Goal: Find specific page/section: Find specific page/section

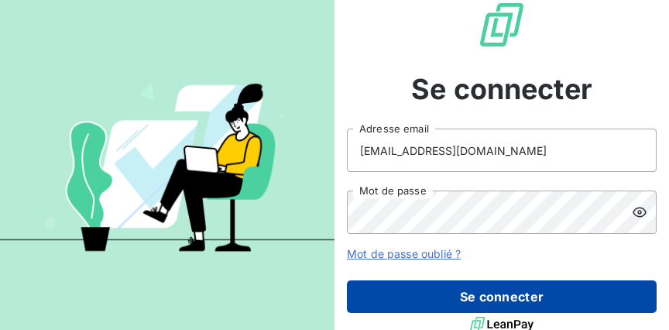
click at [402, 291] on button "Se connecter" at bounding box center [502, 296] width 310 height 33
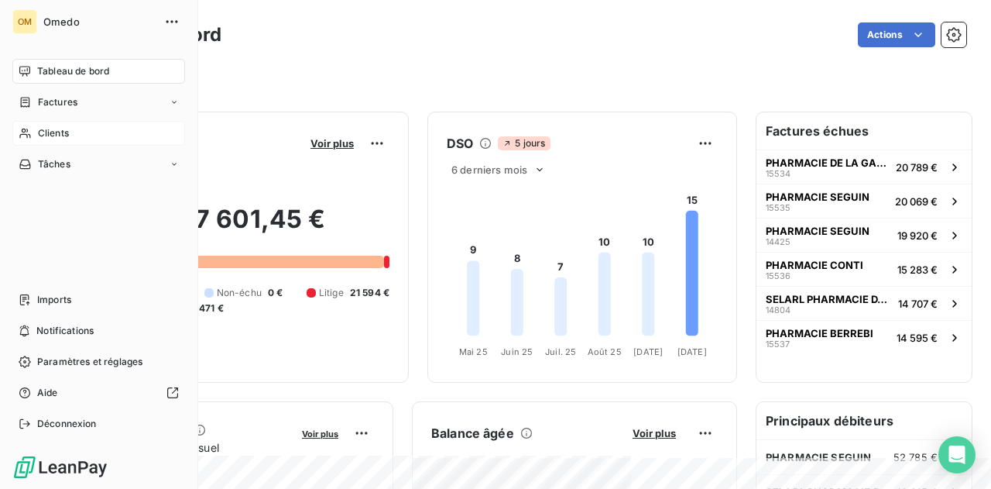
click at [40, 134] on span "Clients" at bounding box center [53, 133] width 31 height 14
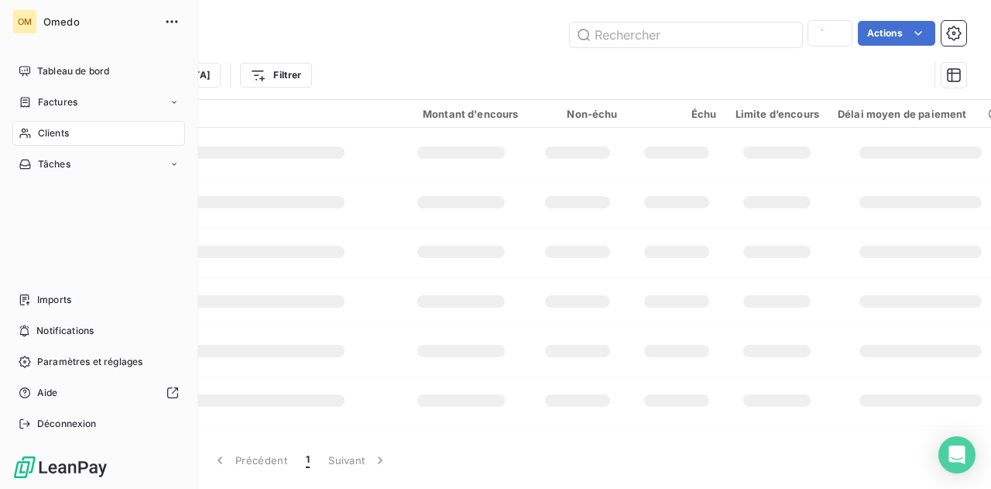
type input "347783904"
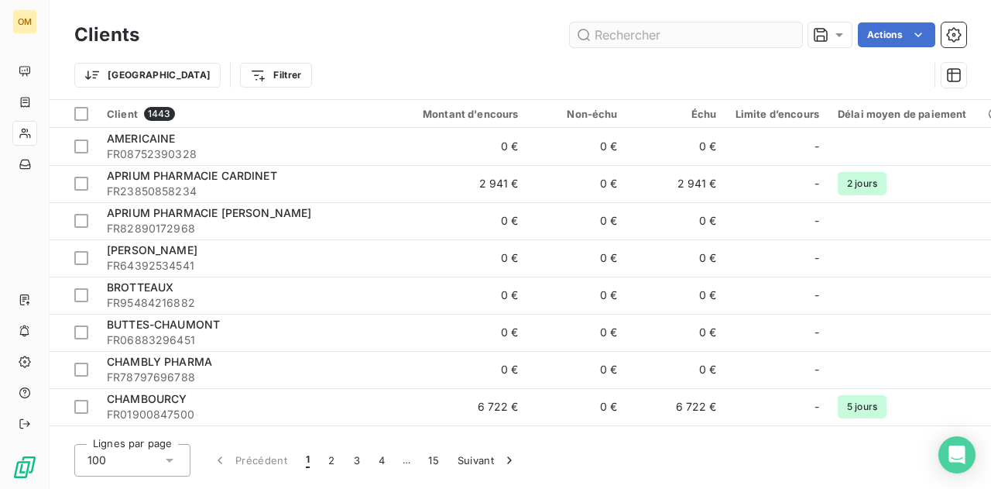
click at [649, 38] on input "text" at bounding box center [686, 34] width 232 height 25
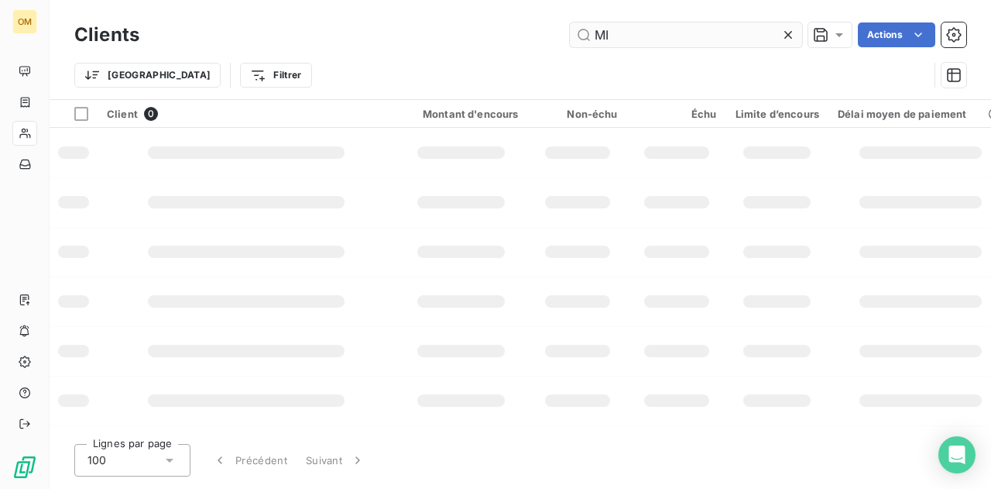
type input "M"
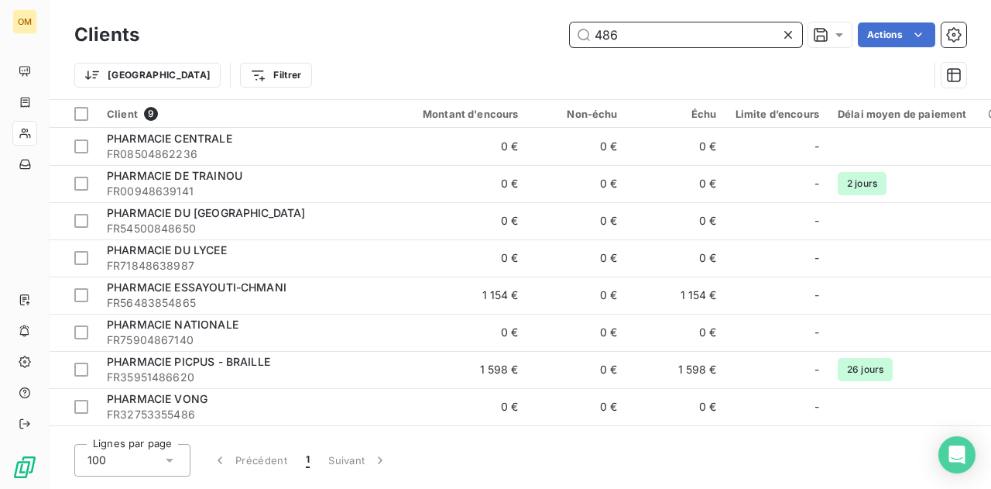
click at [633, 26] on input "486" at bounding box center [686, 34] width 232 height 25
drag, startPoint x: 631, startPoint y: 29, endPoint x: 528, endPoint y: 29, distance: 103.0
click at [570, 29] on input "486" at bounding box center [686, 34] width 232 height 25
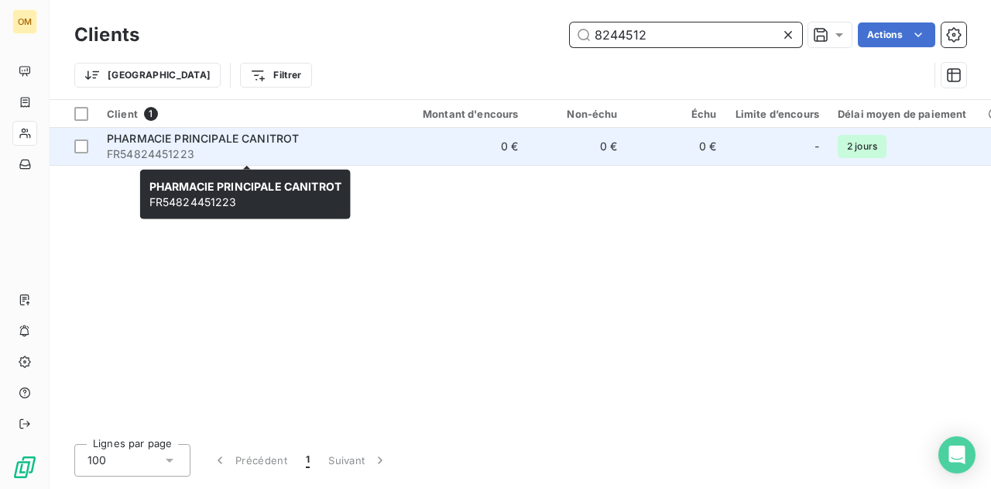
type input "8244512"
click at [304, 146] on span "FR54824451223" at bounding box center [246, 153] width 279 height 15
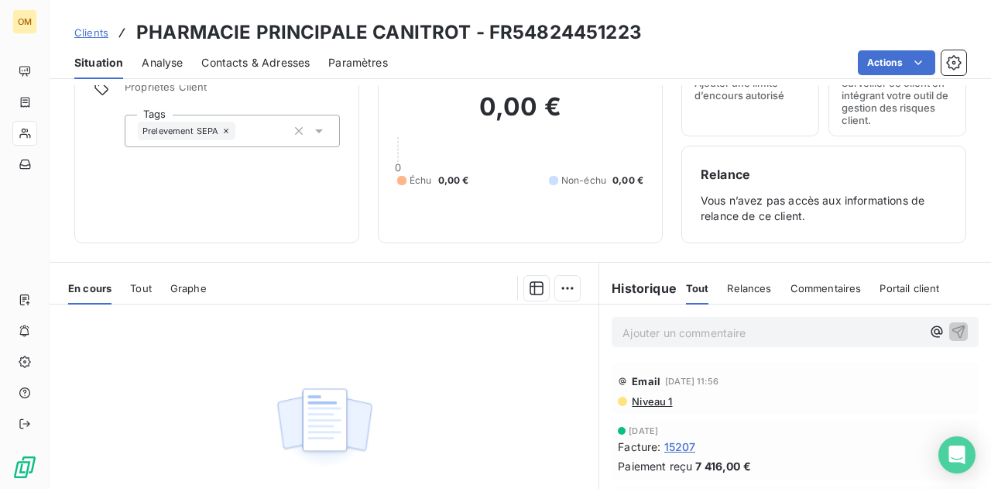
click at [647, 329] on span "Niveau 1" at bounding box center [651, 401] width 42 height 12
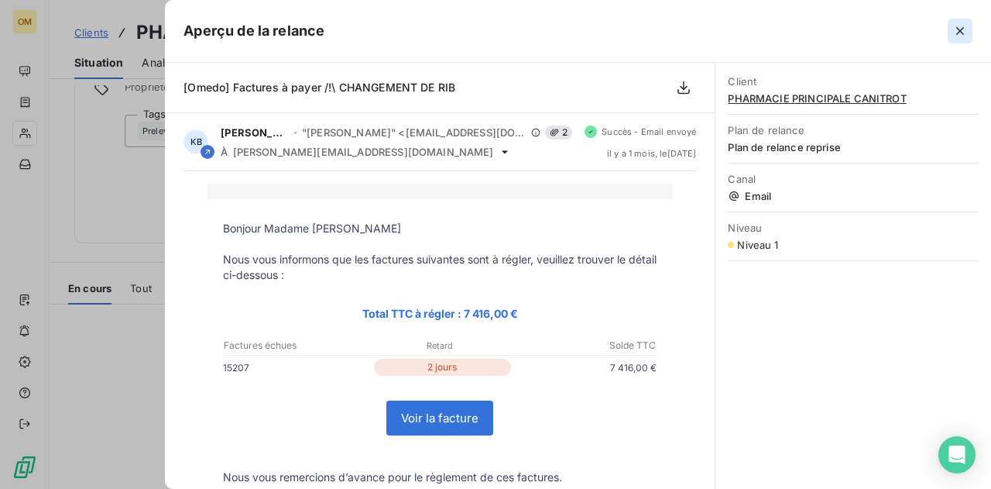
click at [668, 29] on icon "button" at bounding box center [960, 31] width 8 height 8
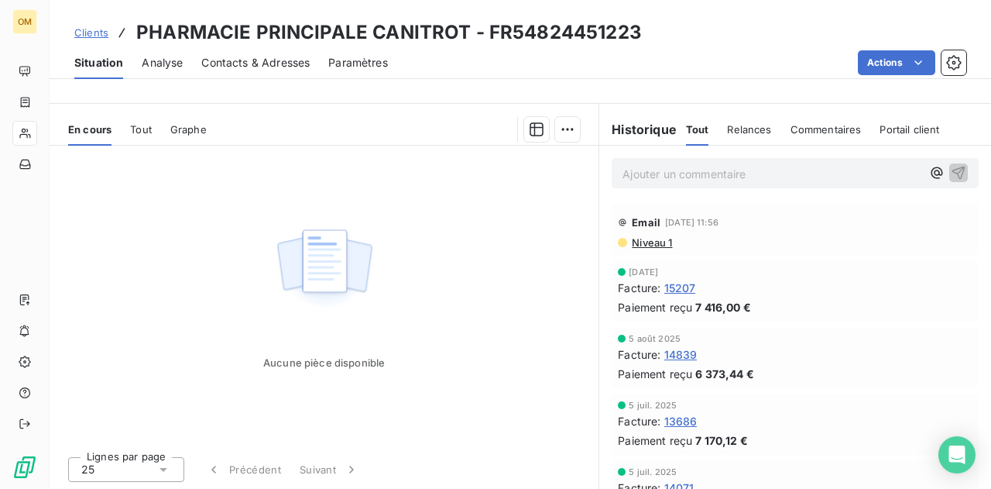
scroll to position [236, 0]
